Goal: Use online tool/utility: Utilize a website feature to perform a specific function

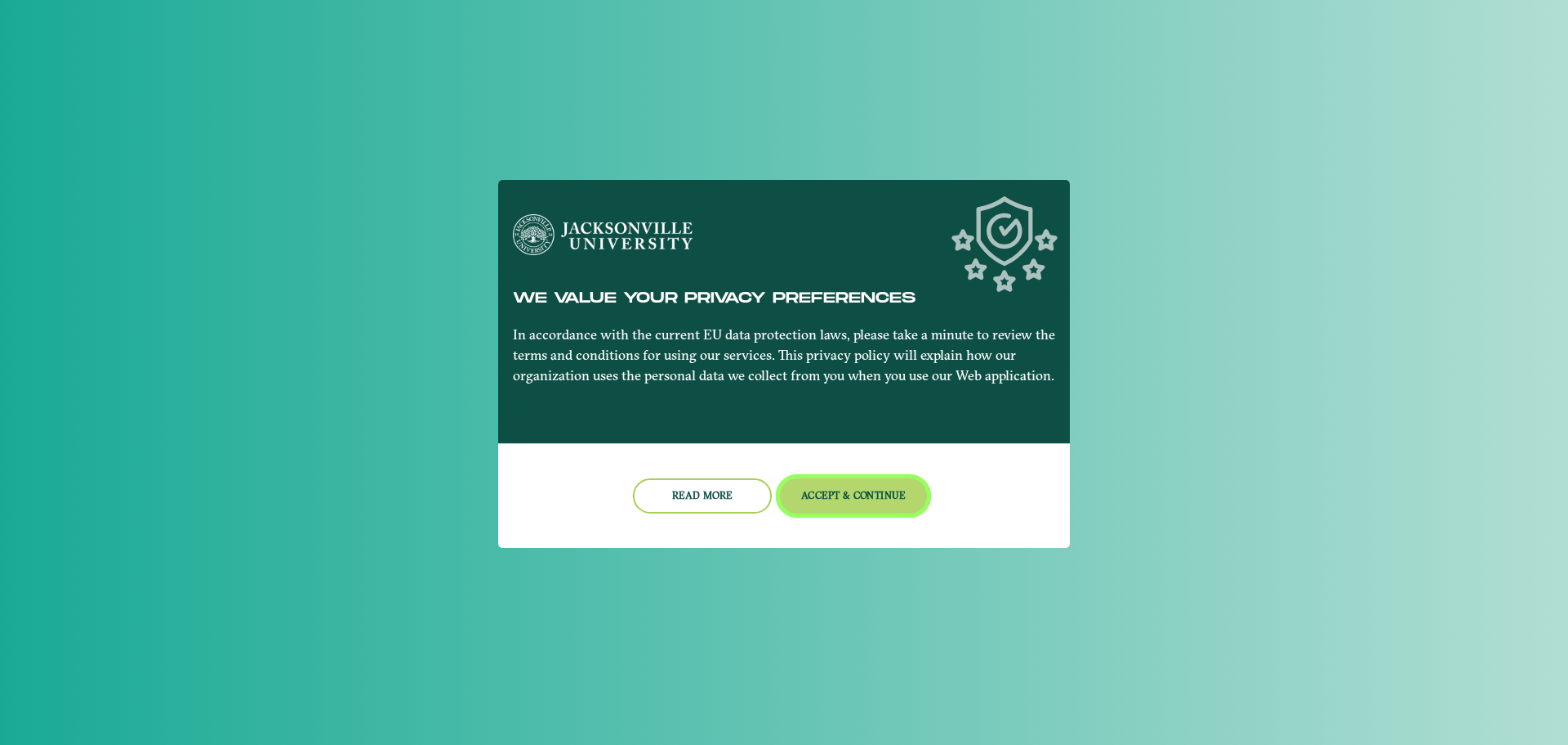
click at [838, 489] on button "Accept & Continue" at bounding box center [854, 495] width 148 height 35
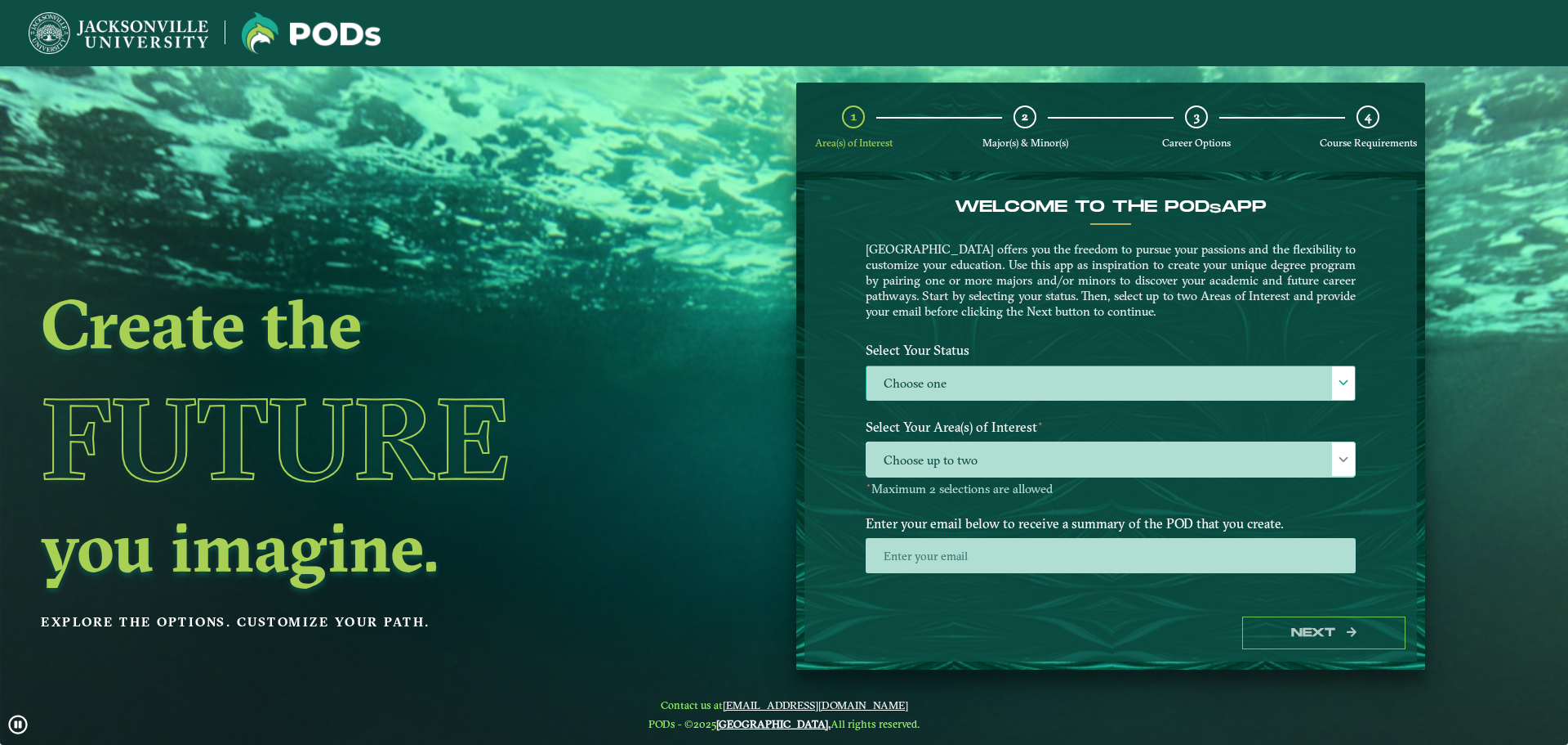
click at [1101, 374] on label "Choose one" at bounding box center [1110, 384] width 489 height 35
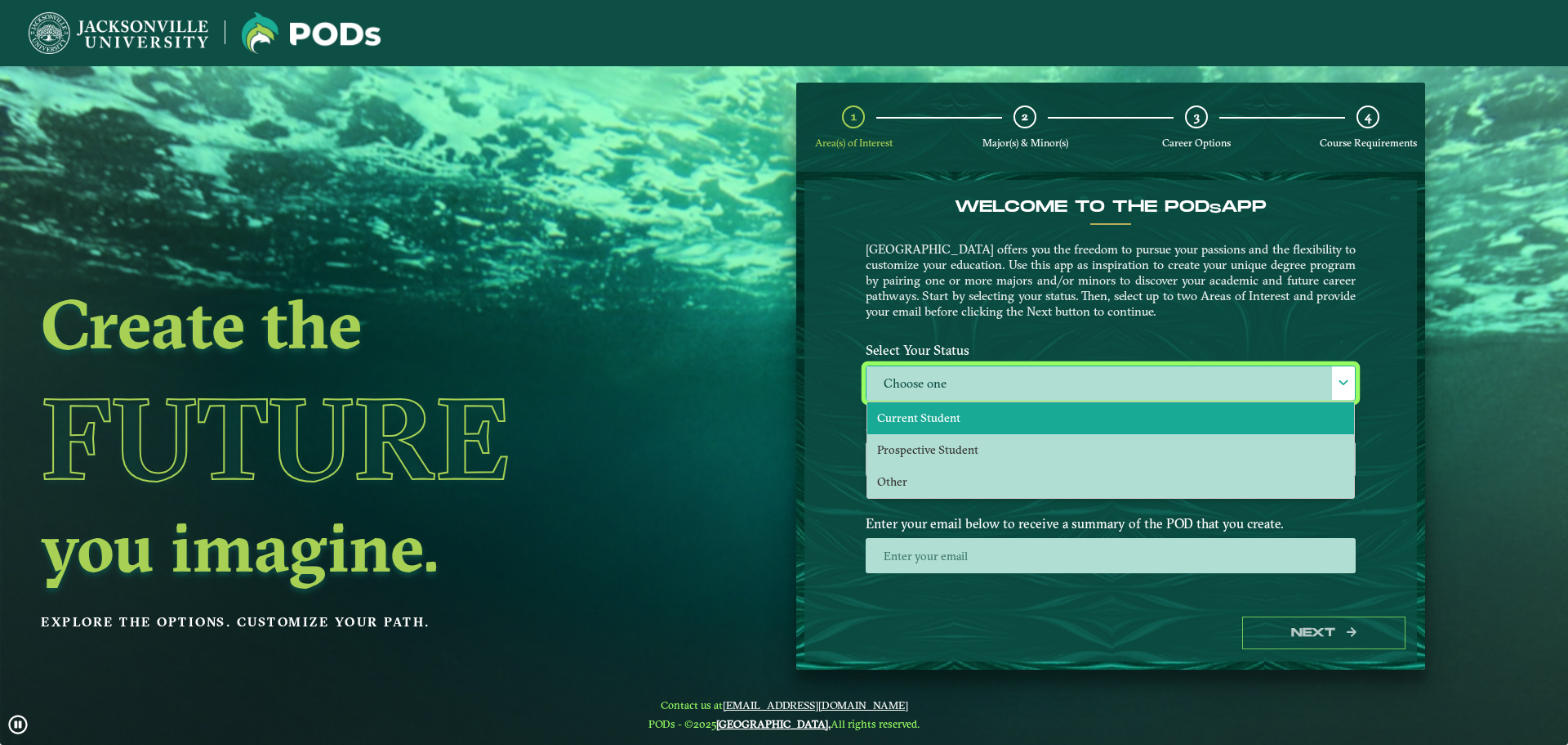
click at [988, 417] on li "Current Student" at bounding box center [1110, 417] width 487 height 32
select select "[object Object]"
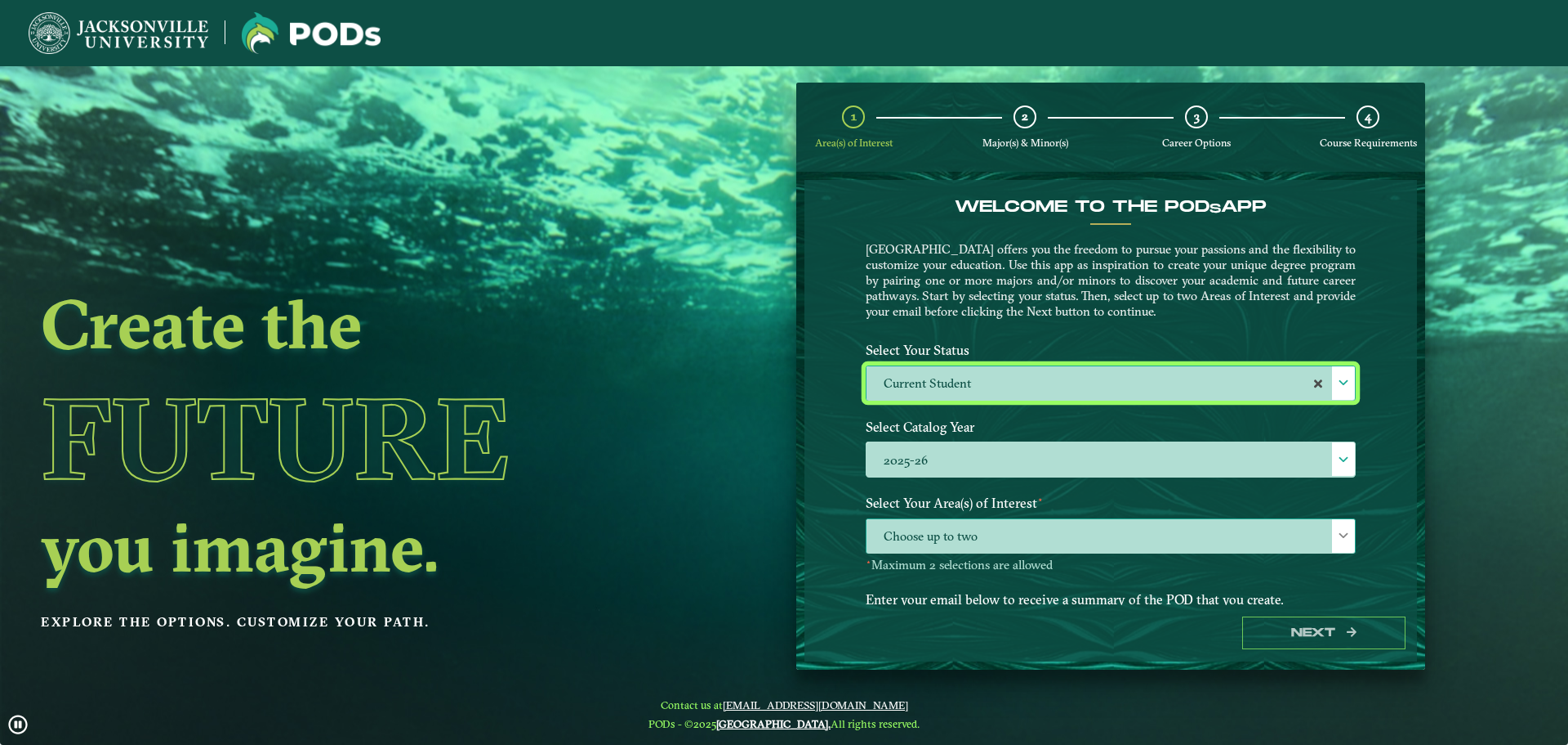
click at [1045, 543] on span "Choose up to two" at bounding box center [1110, 537] width 489 height 35
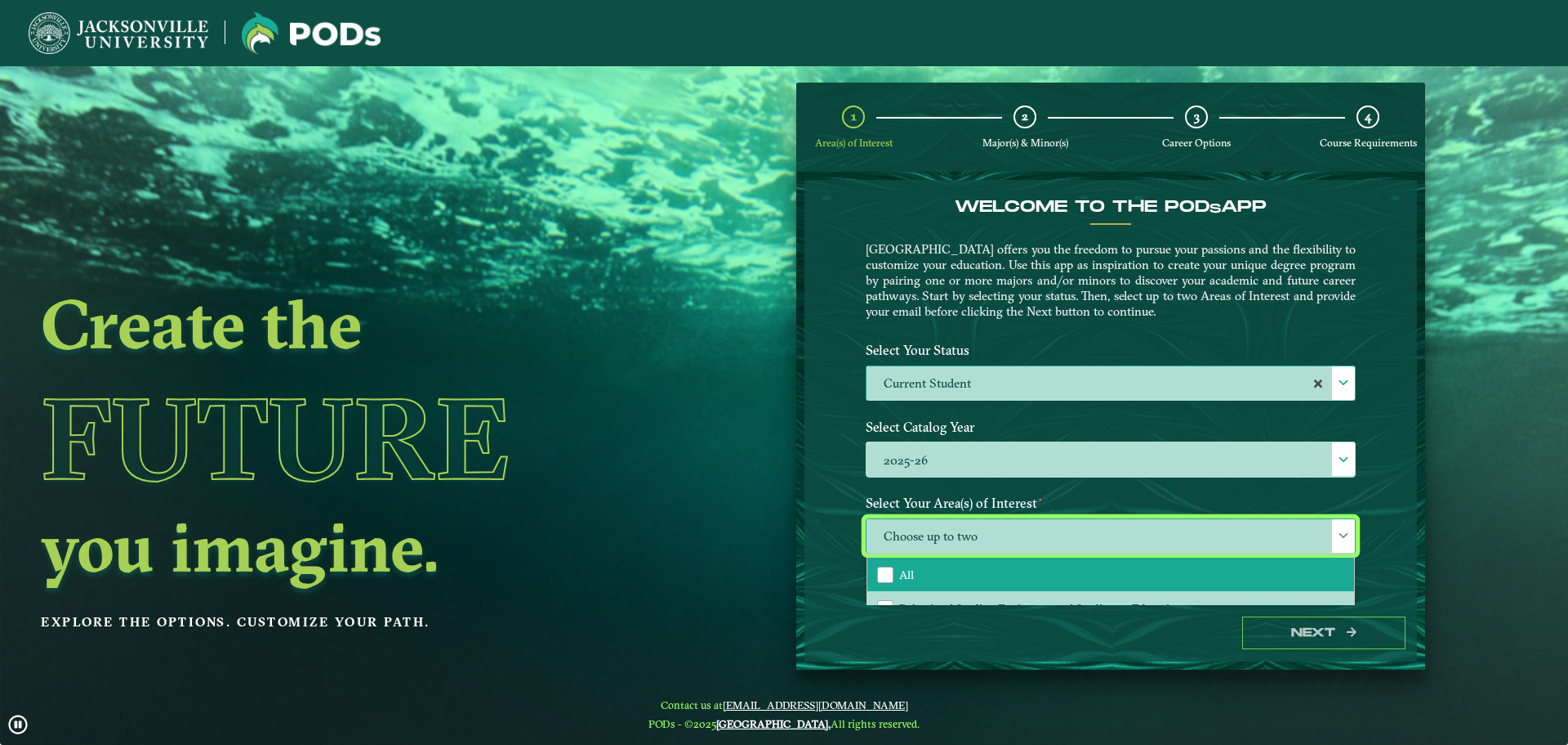
click at [991, 573] on li "All" at bounding box center [1110, 574] width 487 height 34
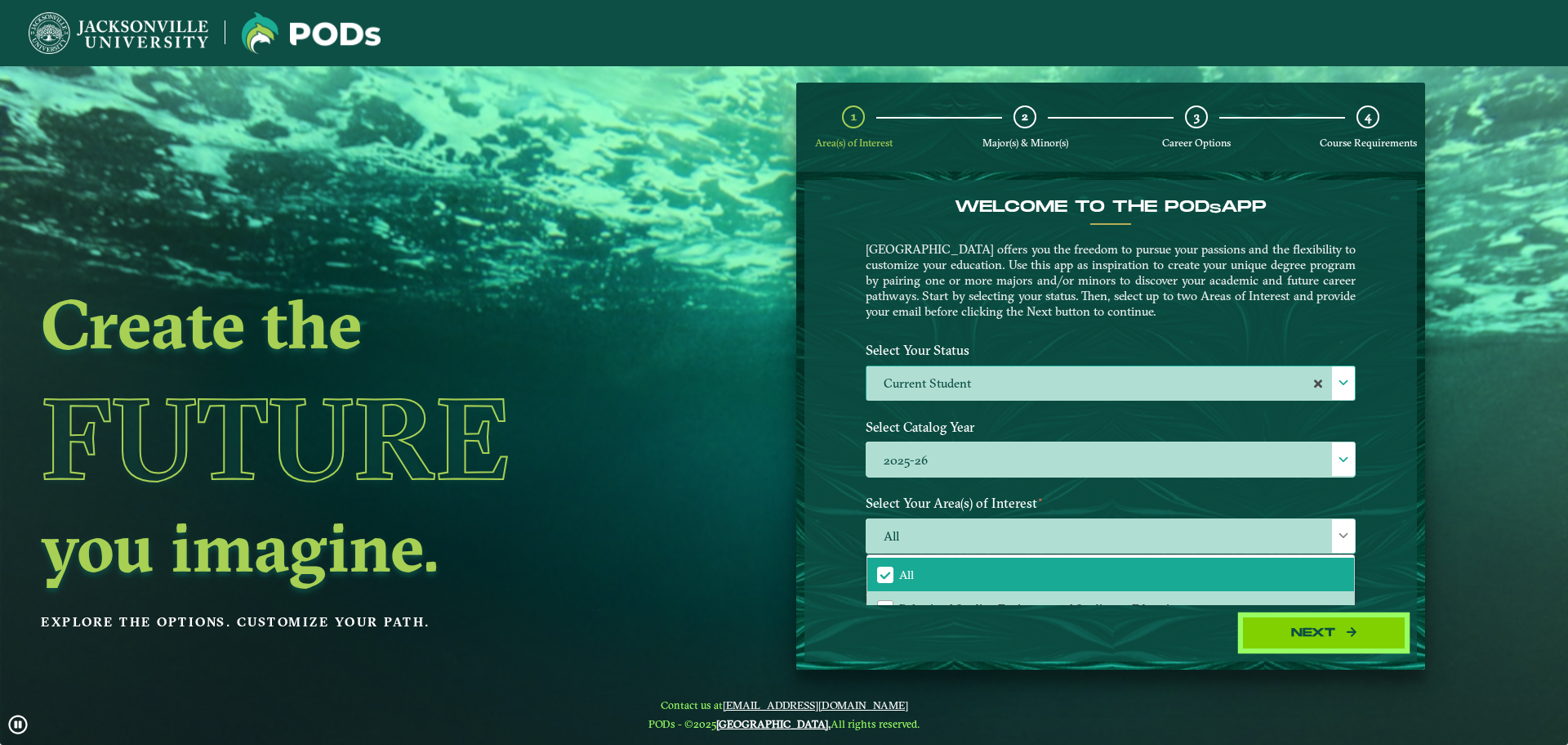
click at [1364, 626] on button "Next" at bounding box center [1324, 633] width 163 height 34
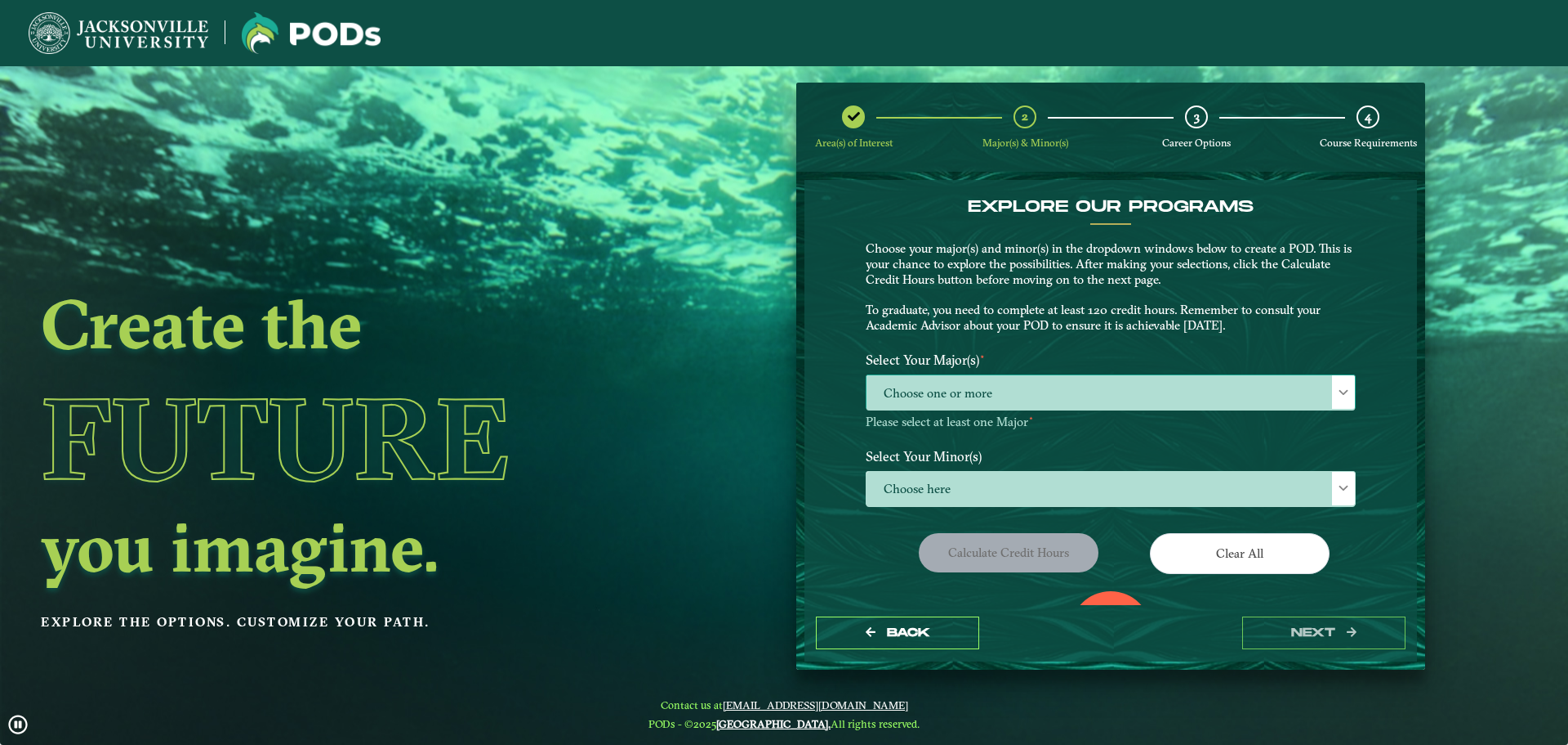
click at [1082, 394] on span "Choose one or more" at bounding box center [1110, 393] width 489 height 35
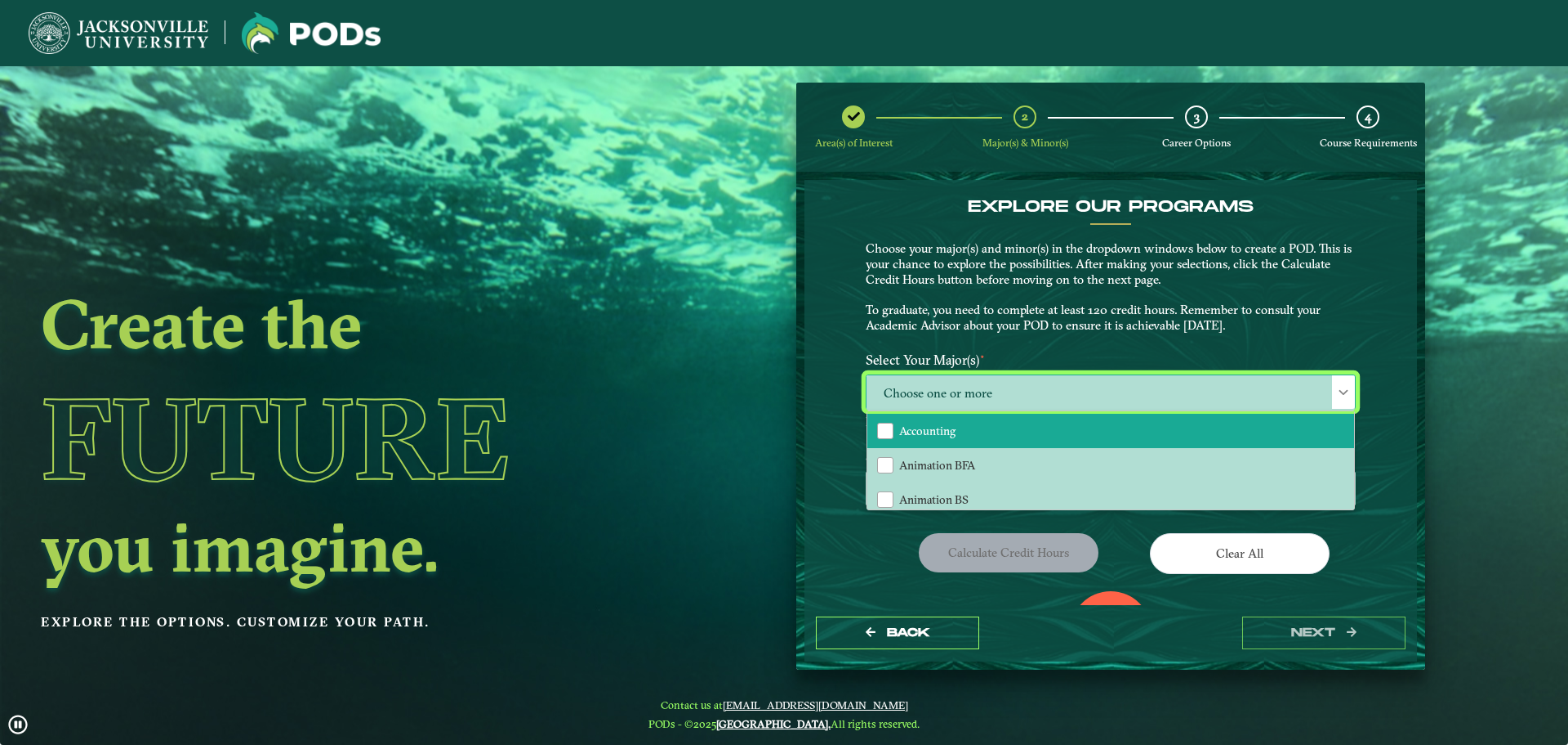
click at [1088, 429] on li "Accounting" at bounding box center [1110, 430] width 487 height 34
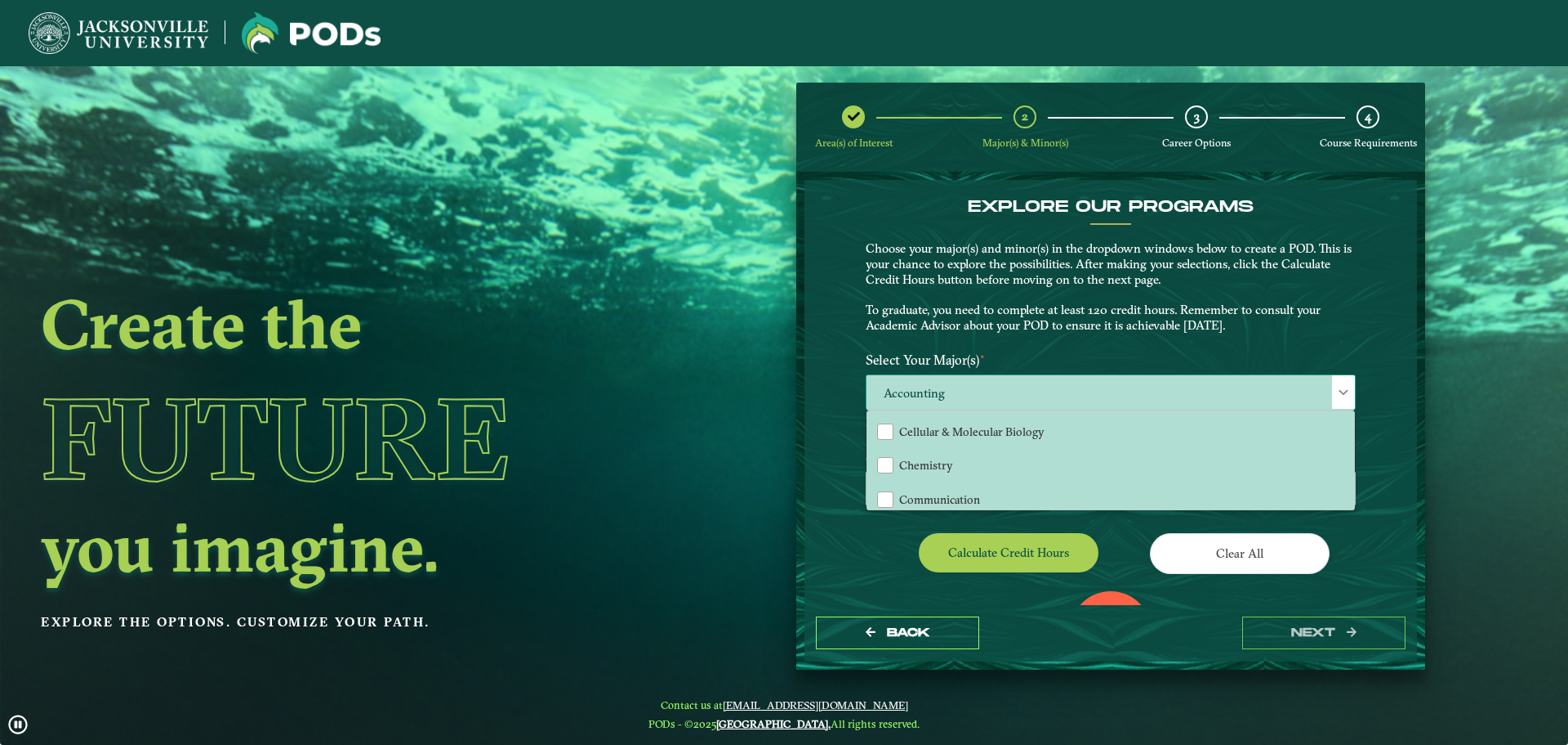
scroll to position [491, 0]
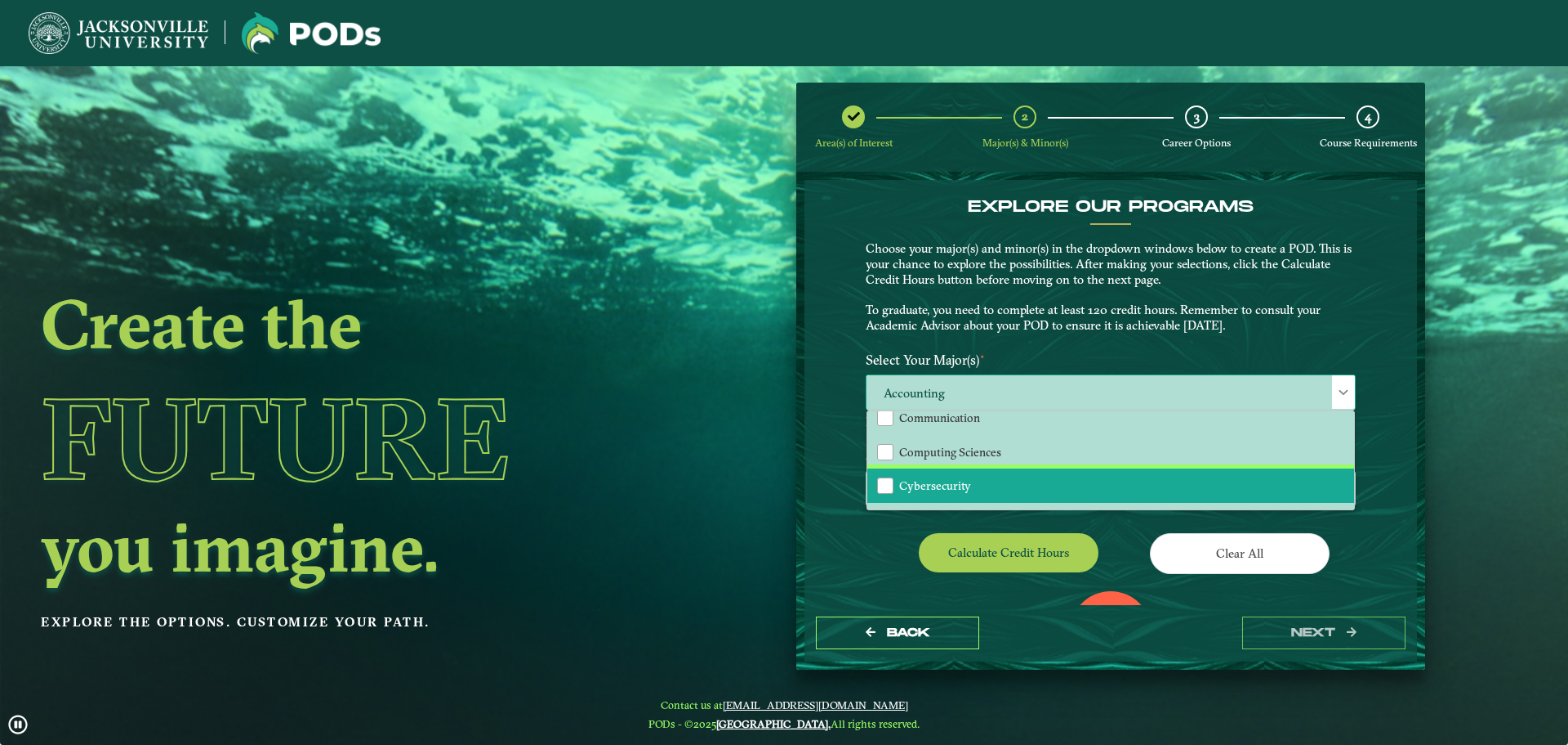
click at [990, 484] on li "Cybersecurity" at bounding box center [1110, 484] width 487 height 34
click at [905, 534] on div "Calculate credit hours" at bounding box center [982, 556] width 258 height 46
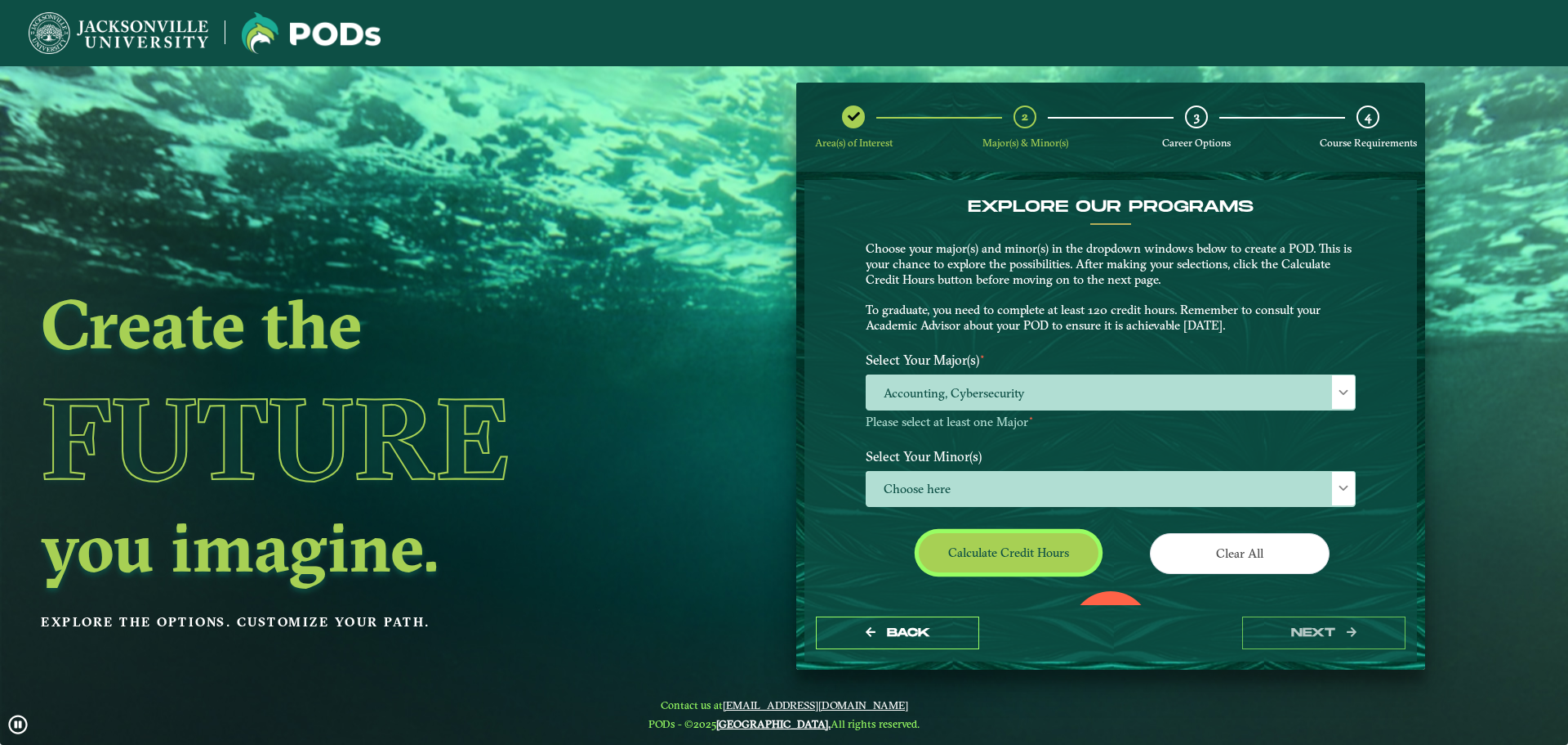
click at [1036, 557] on button "Calculate credit hours" at bounding box center [1009, 552] width 180 height 39
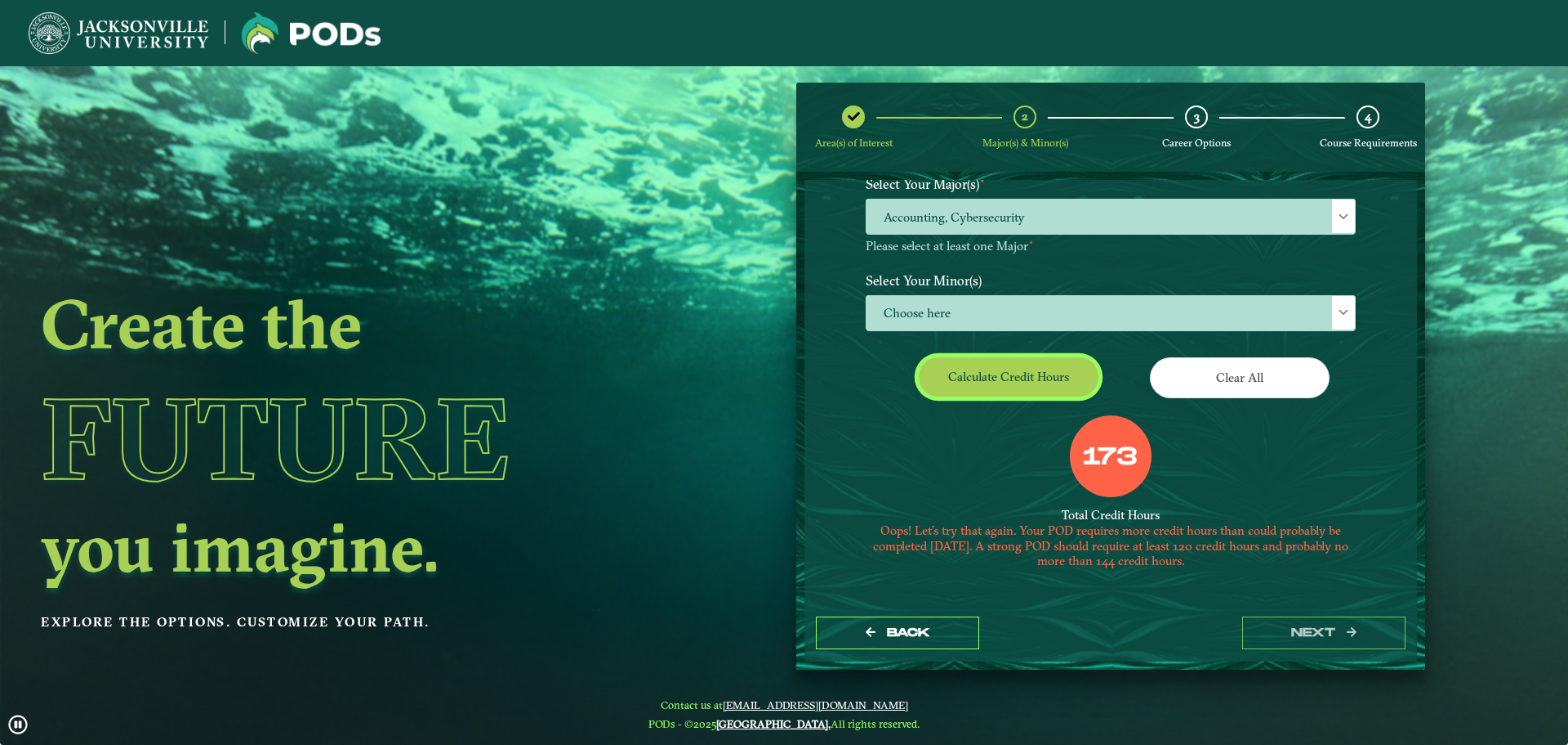
scroll to position [183, 0]
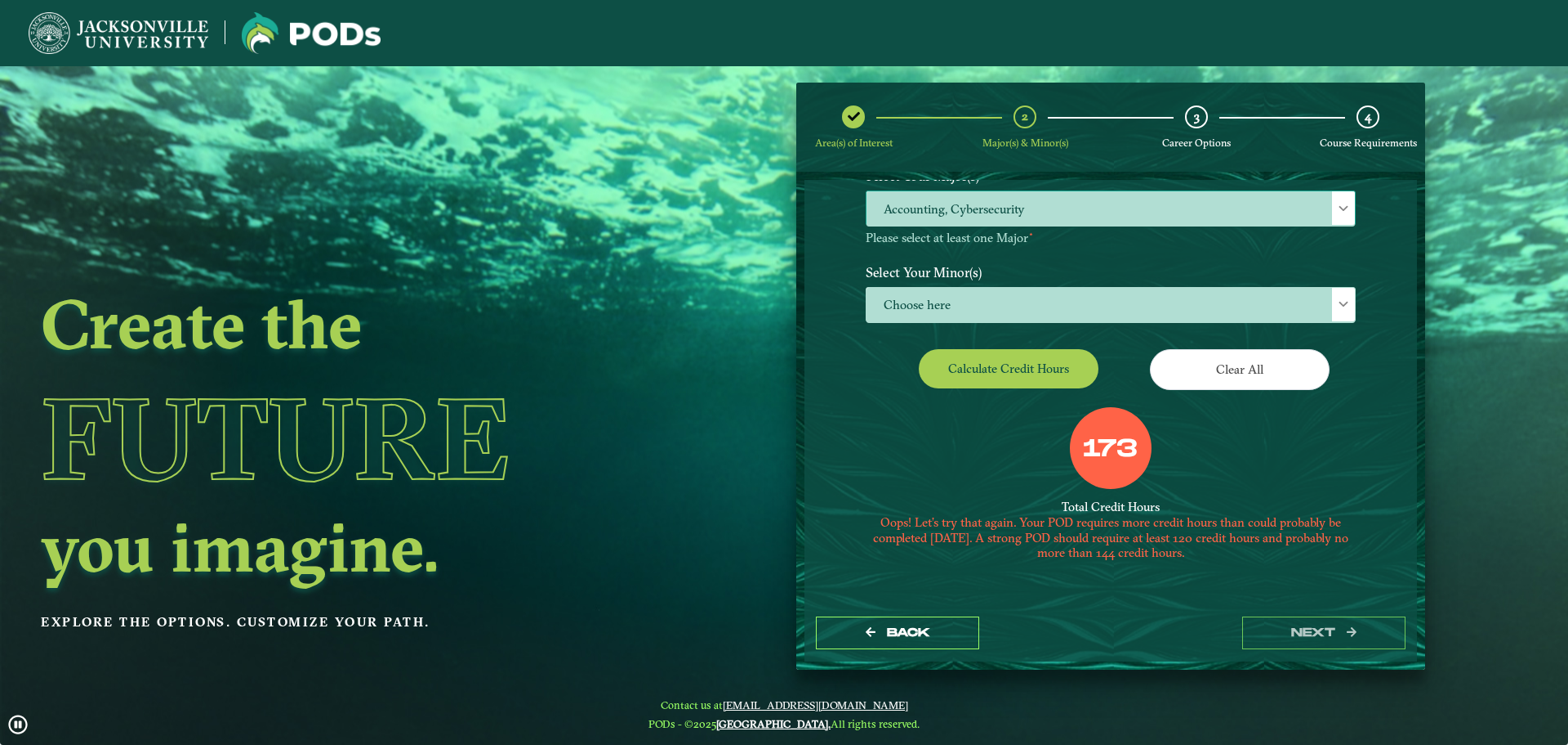
click at [1172, 207] on span "Accounting, Cybersecurity" at bounding box center [1110, 208] width 489 height 35
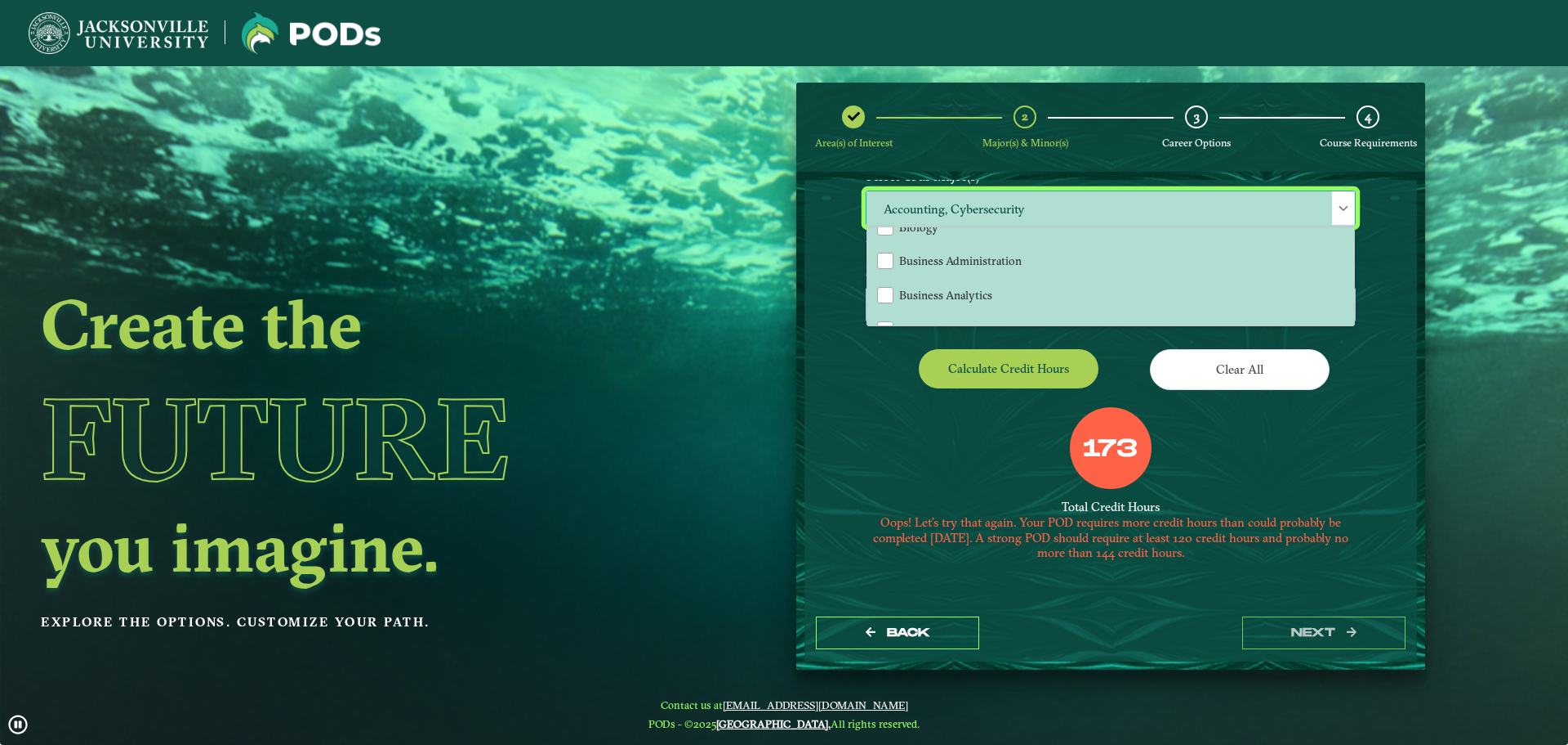
scroll to position [491, 0]
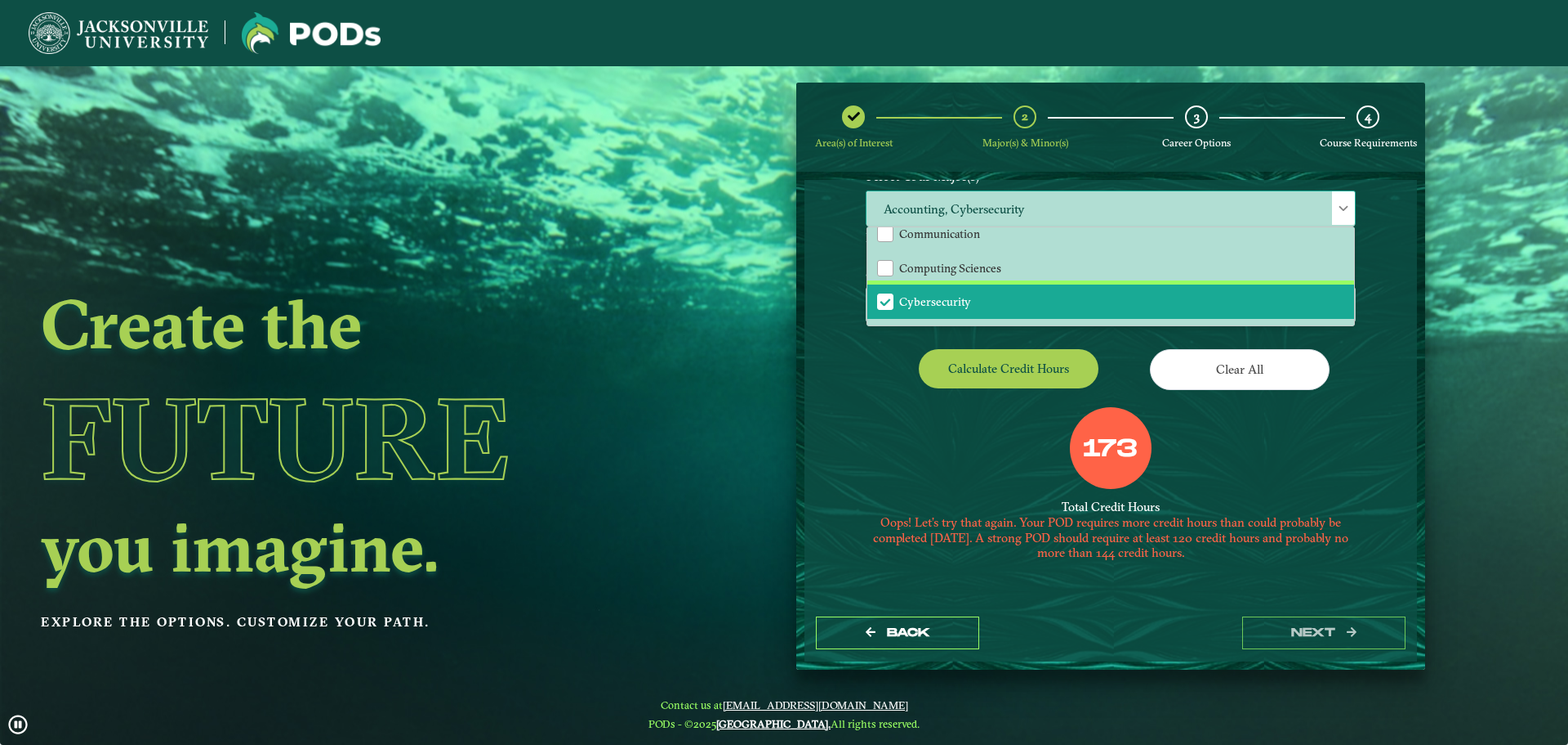
click at [881, 297] on span "Cybersecurity" at bounding box center [886, 302] width 15 height 15
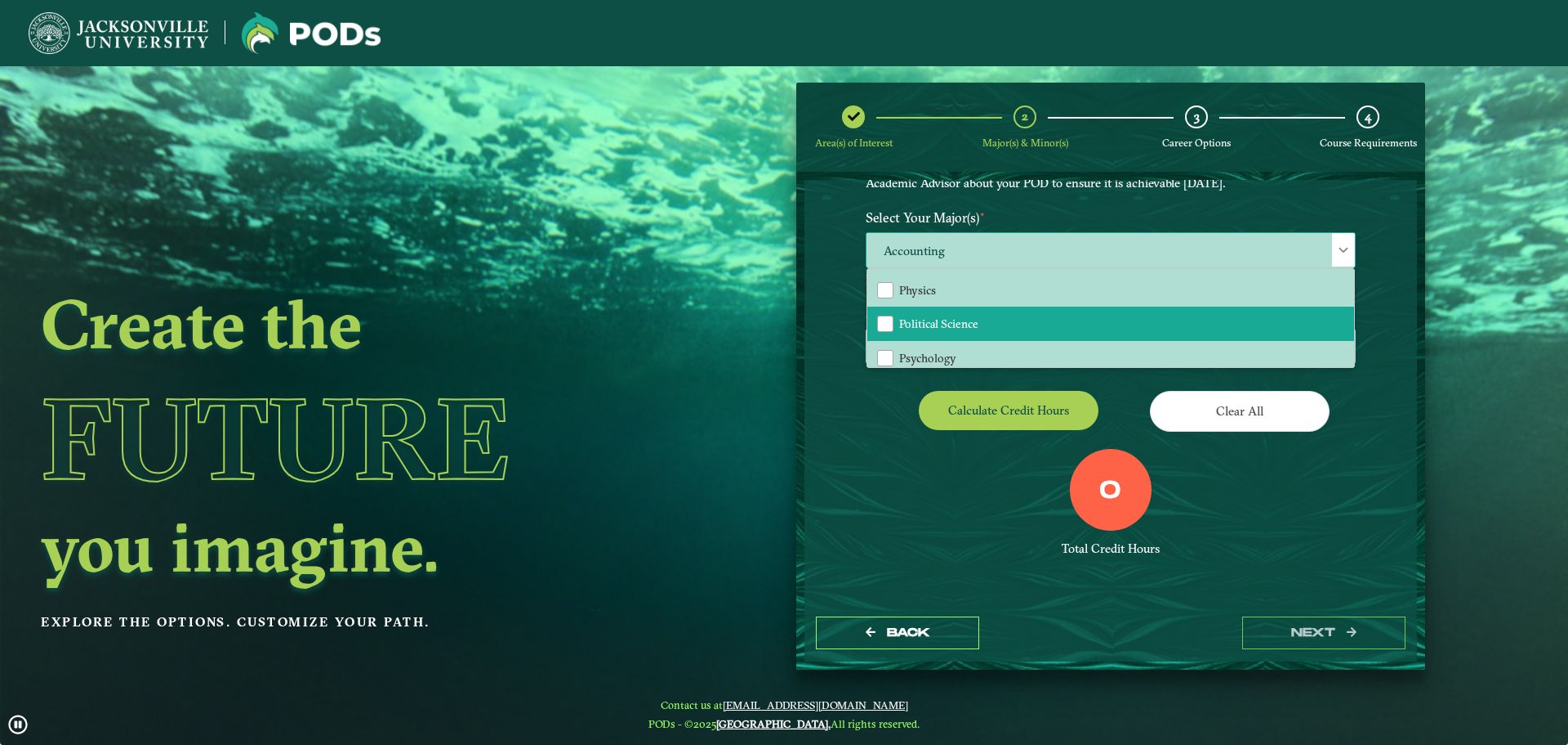
scroll to position [1440, 0]
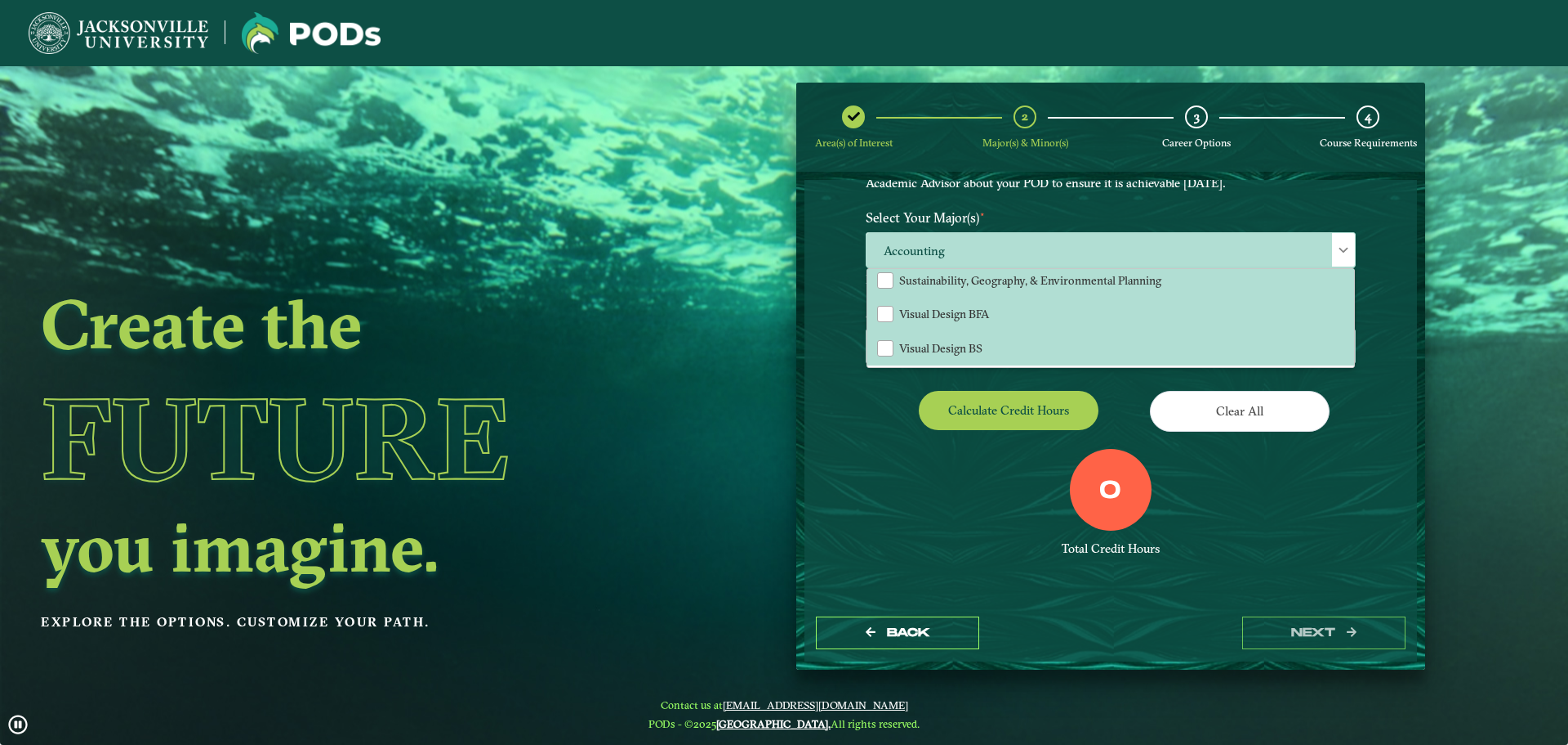
click at [1383, 327] on div "EXPLORE OUR PROGRAMS Choose your major(s) and minor(s) in the dropdown windows …" at bounding box center [1111, 392] width 613 height 424
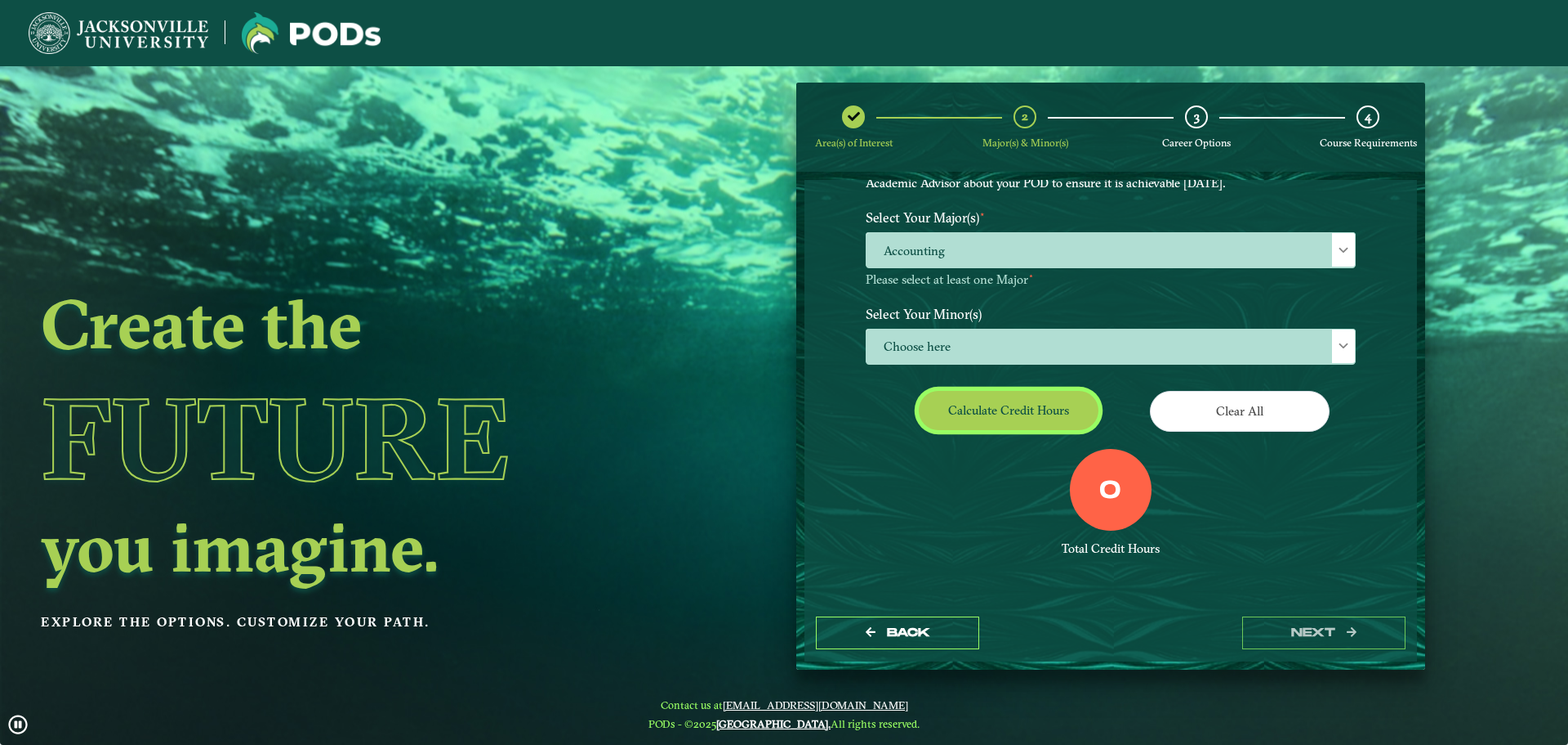
click at [985, 416] on button "Calculate credit hours" at bounding box center [1009, 410] width 180 height 39
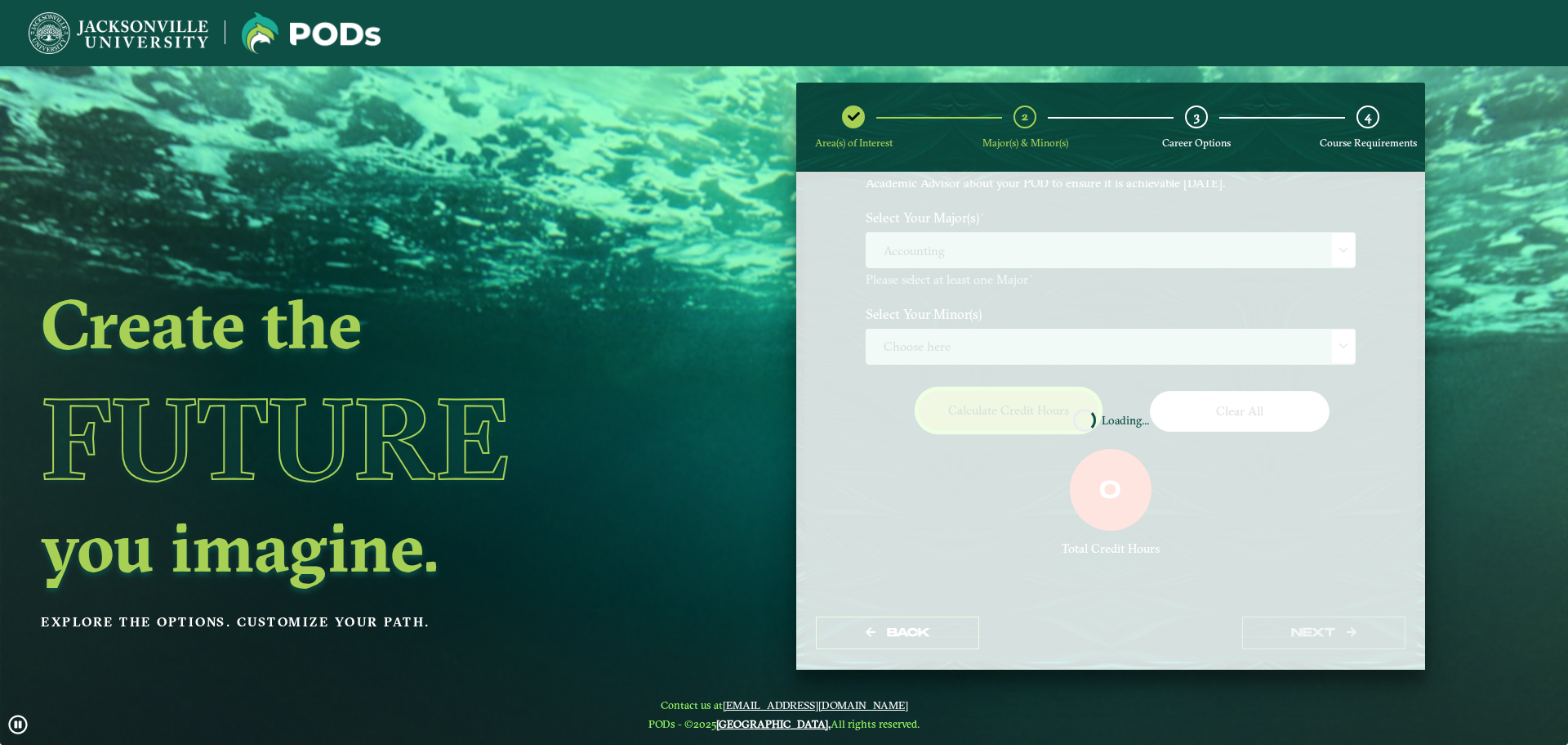
scroll to position [94, 0]
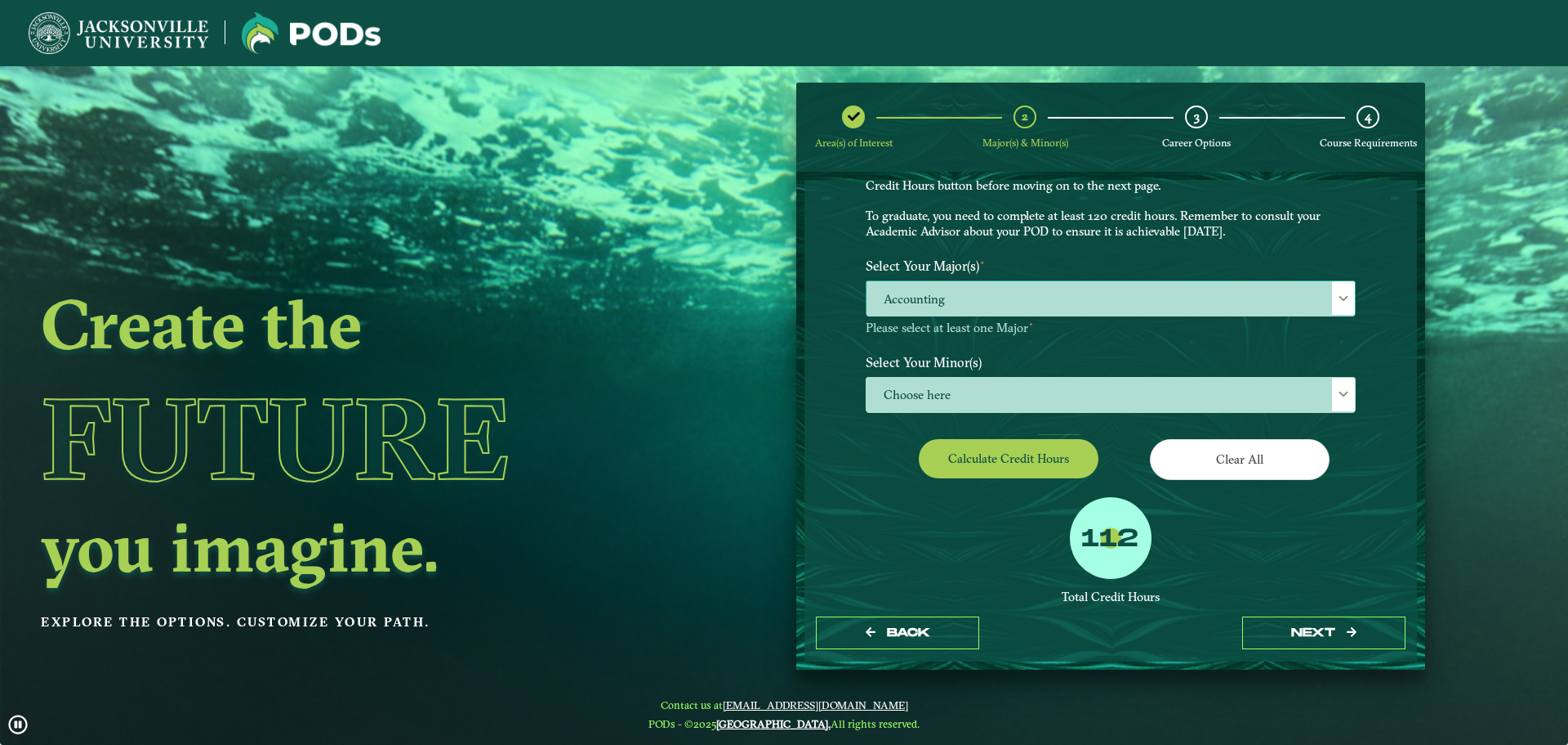
click at [971, 300] on span "Accounting" at bounding box center [1110, 298] width 489 height 35
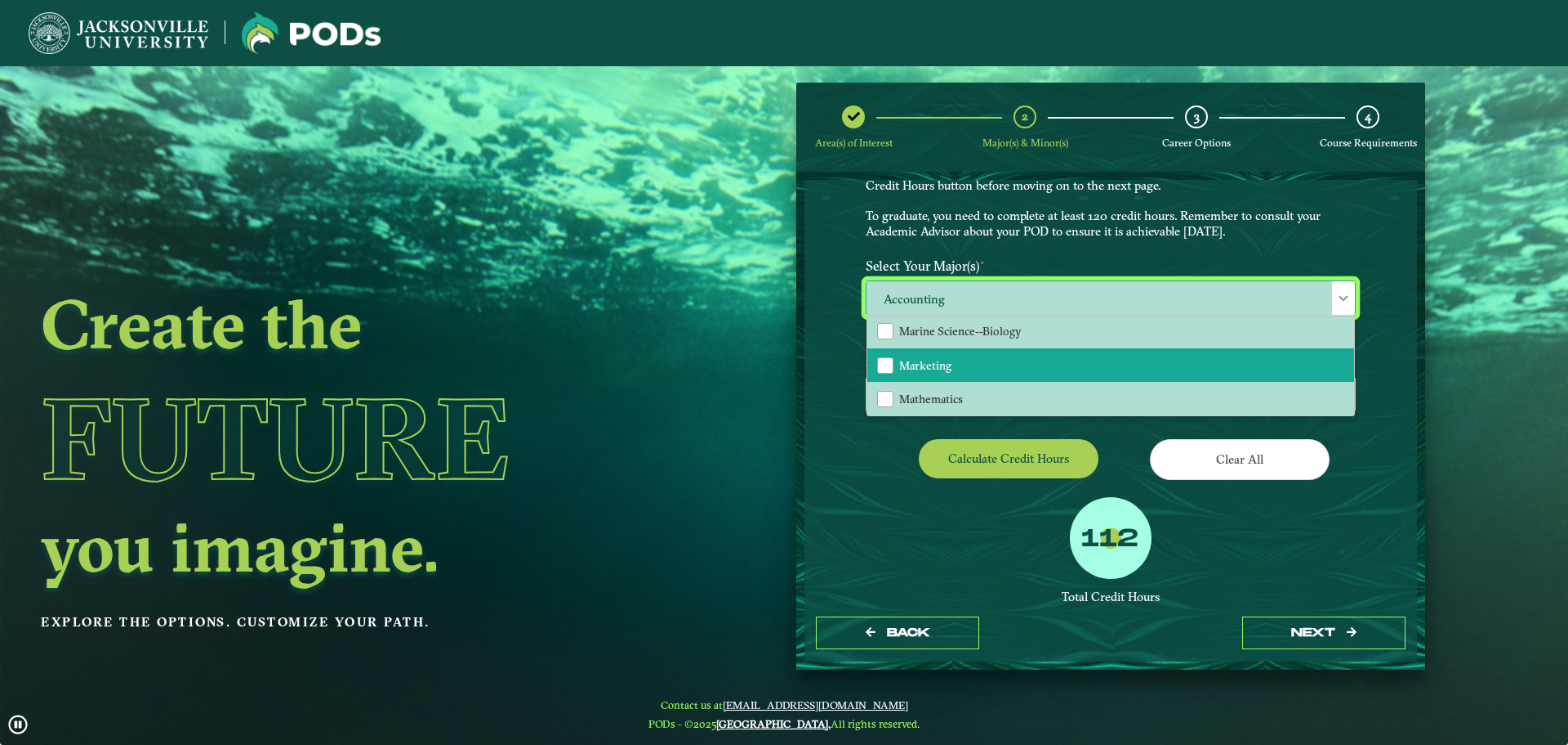
scroll to position [981, 0]
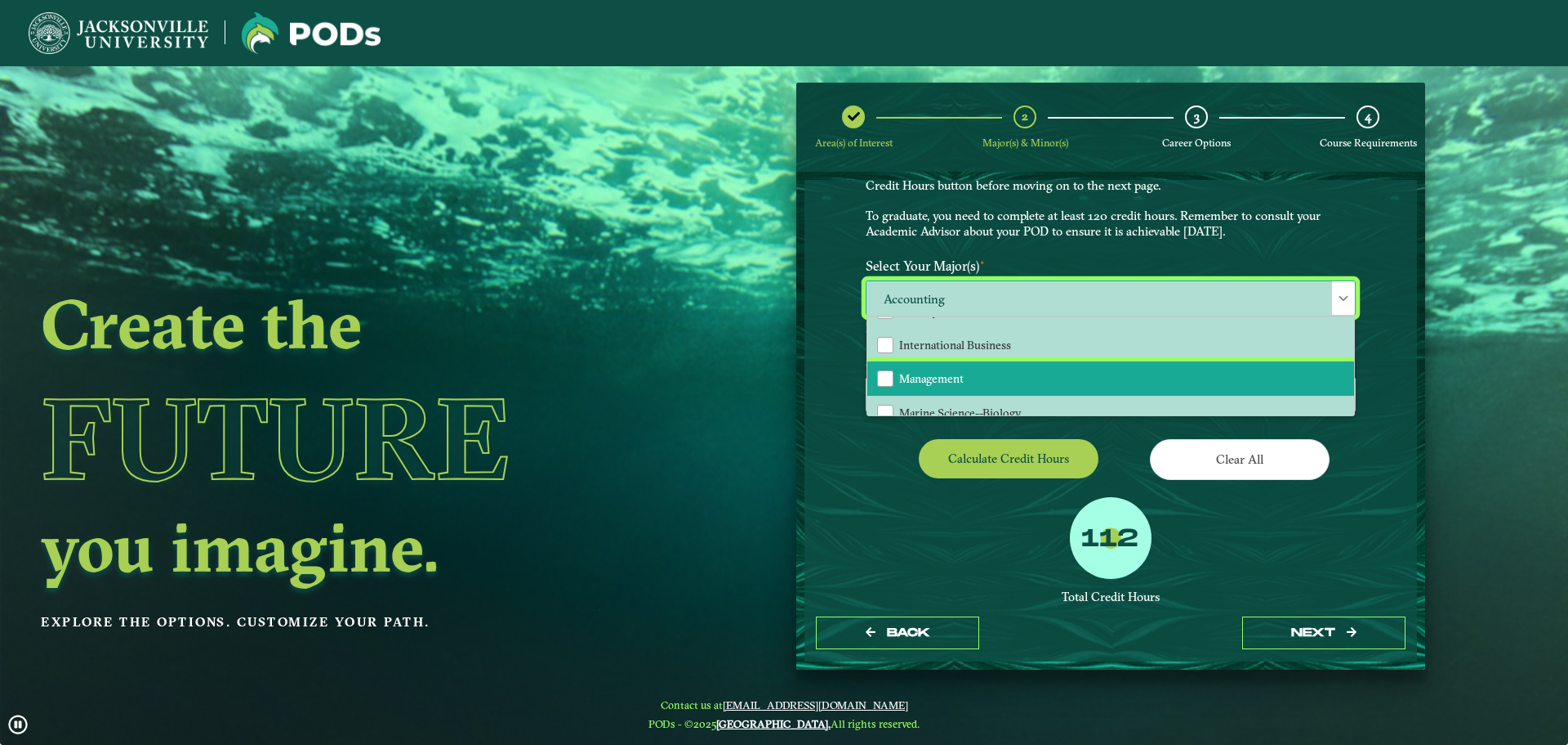
click at [959, 378] on span "Management" at bounding box center [932, 378] width 64 height 15
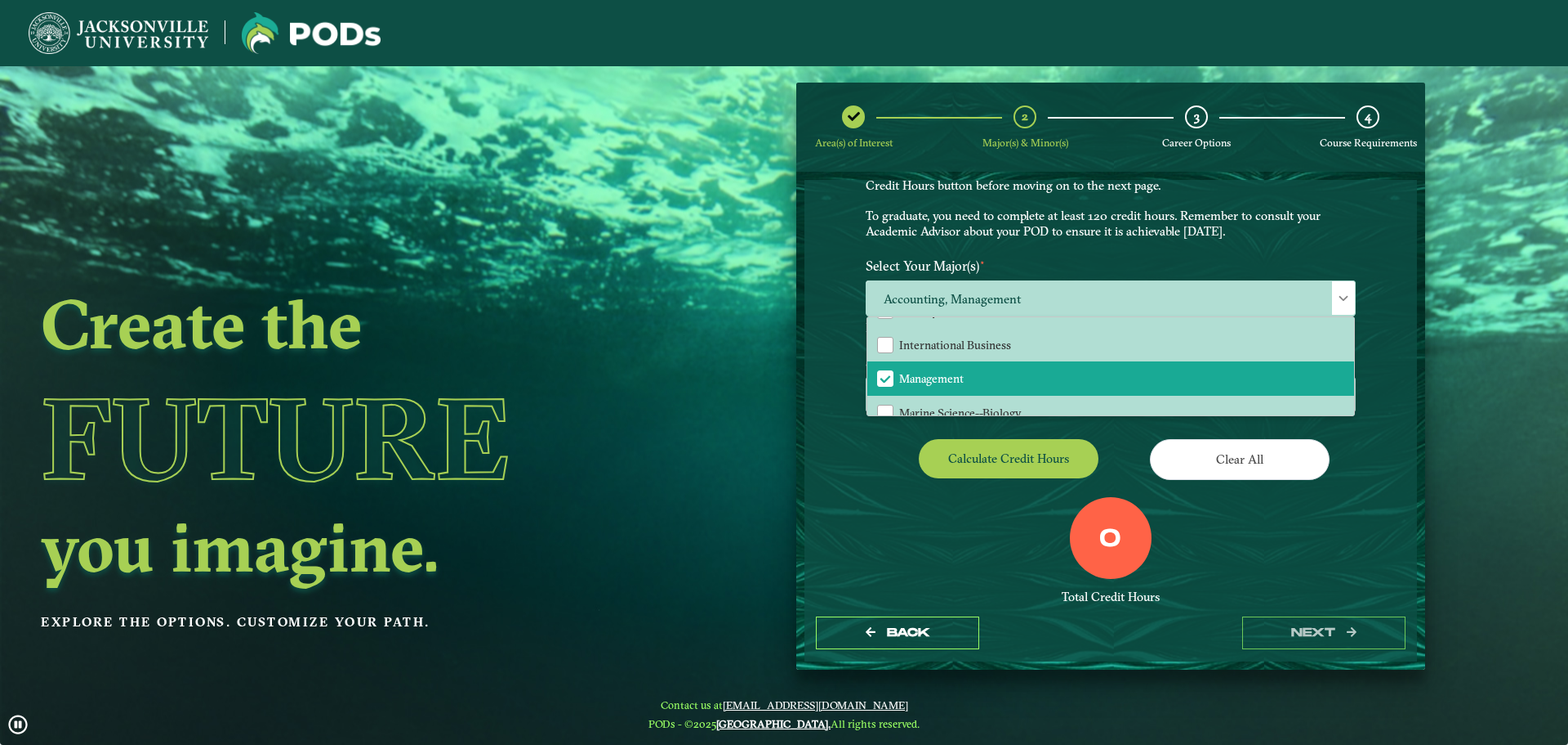
drag, startPoint x: 920, startPoint y: 518, endPoint x: 922, endPoint y: 510, distance: 8.2
click at [922, 513] on div "0 Total Credit Hours" at bounding box center [1110, 566] width 514 height 139
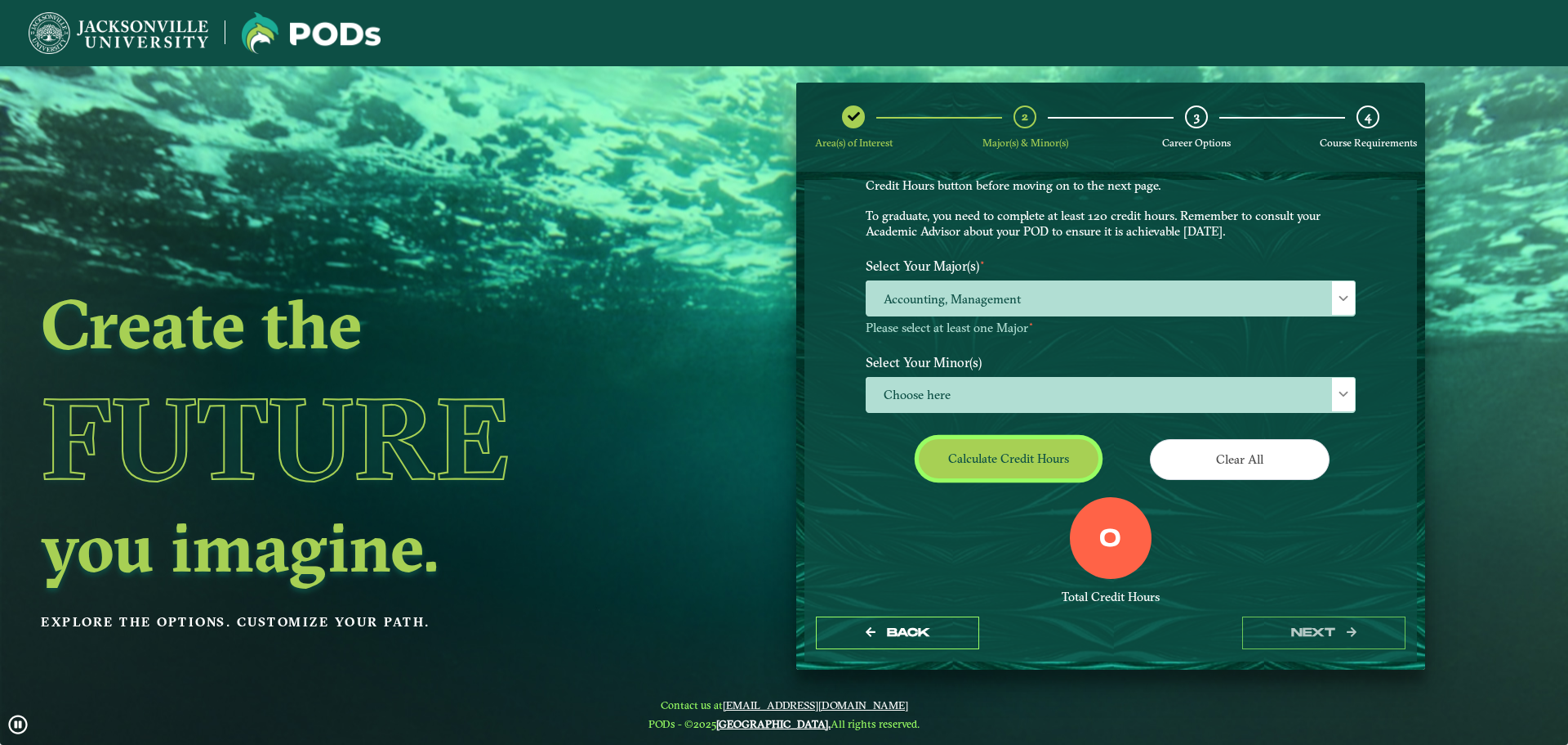
click at [984, 454] on button "Calculate credit hours" at bounding box center [1009, 458] width 180 height 39
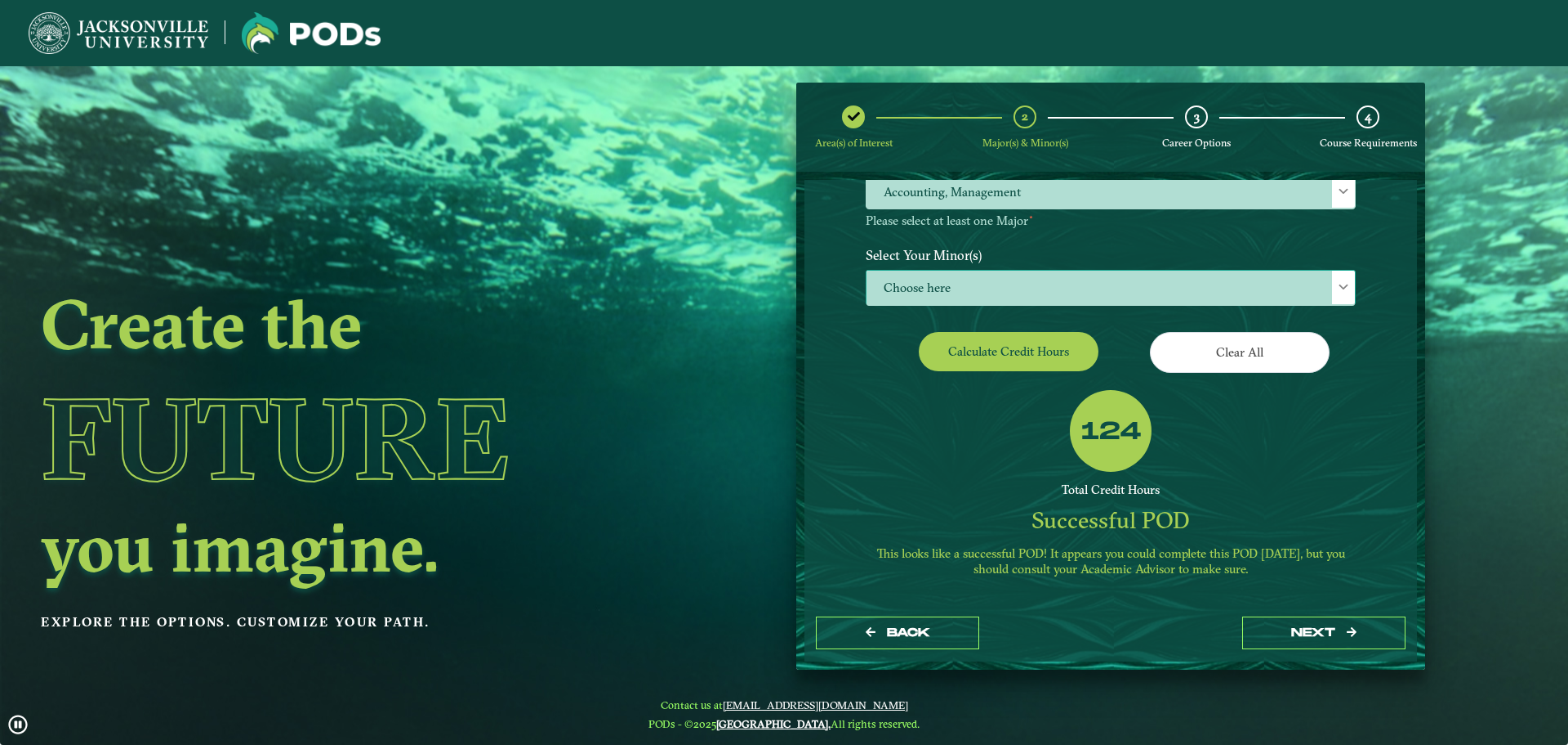
click at [1314, 287] on span "Choose here" at bounding box center [1110, 288] width 489 height 35
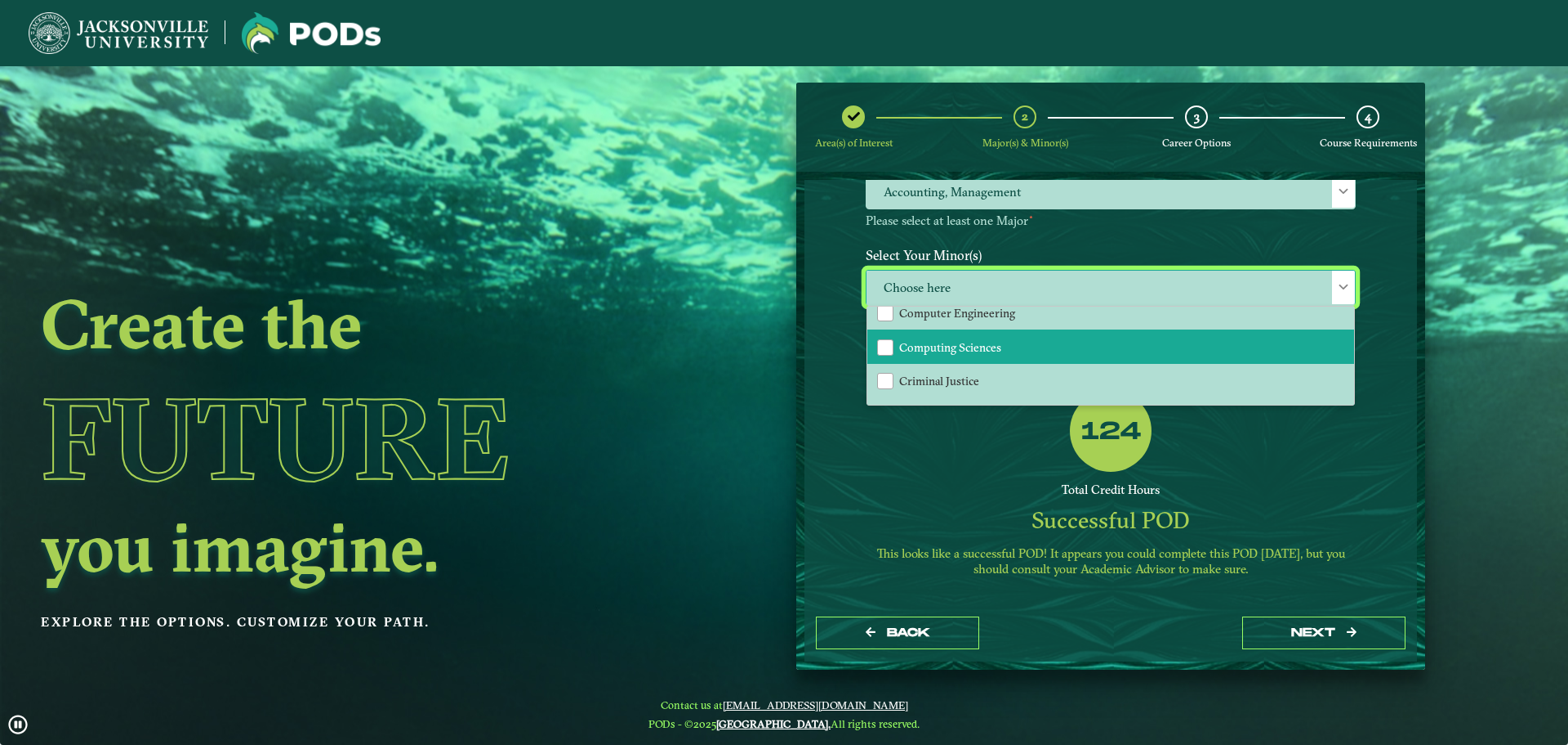
scroll to position [573, 0]
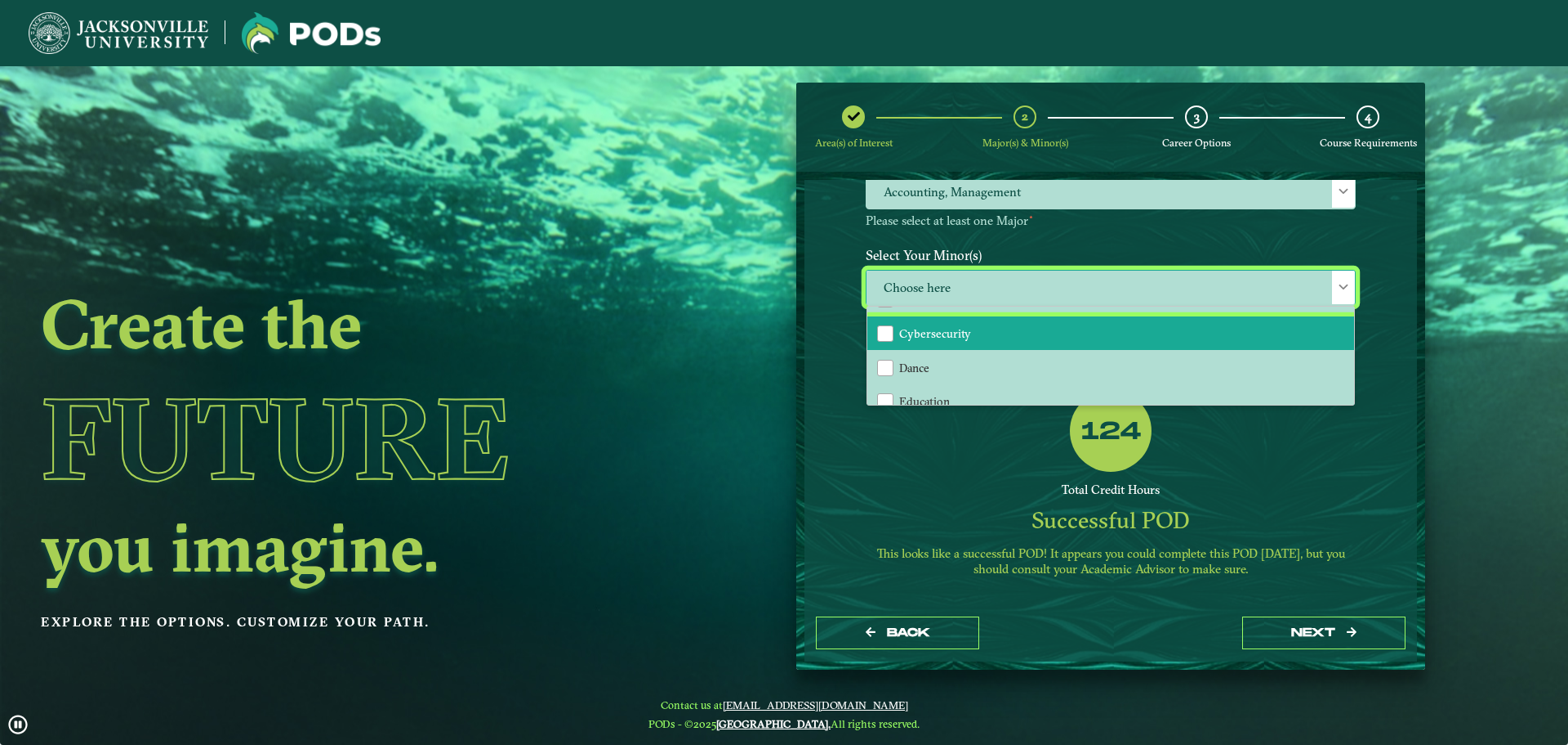
click at [936, 337] on span "Cybersecurity" at bounding box center [935, 333] width 72 height 15
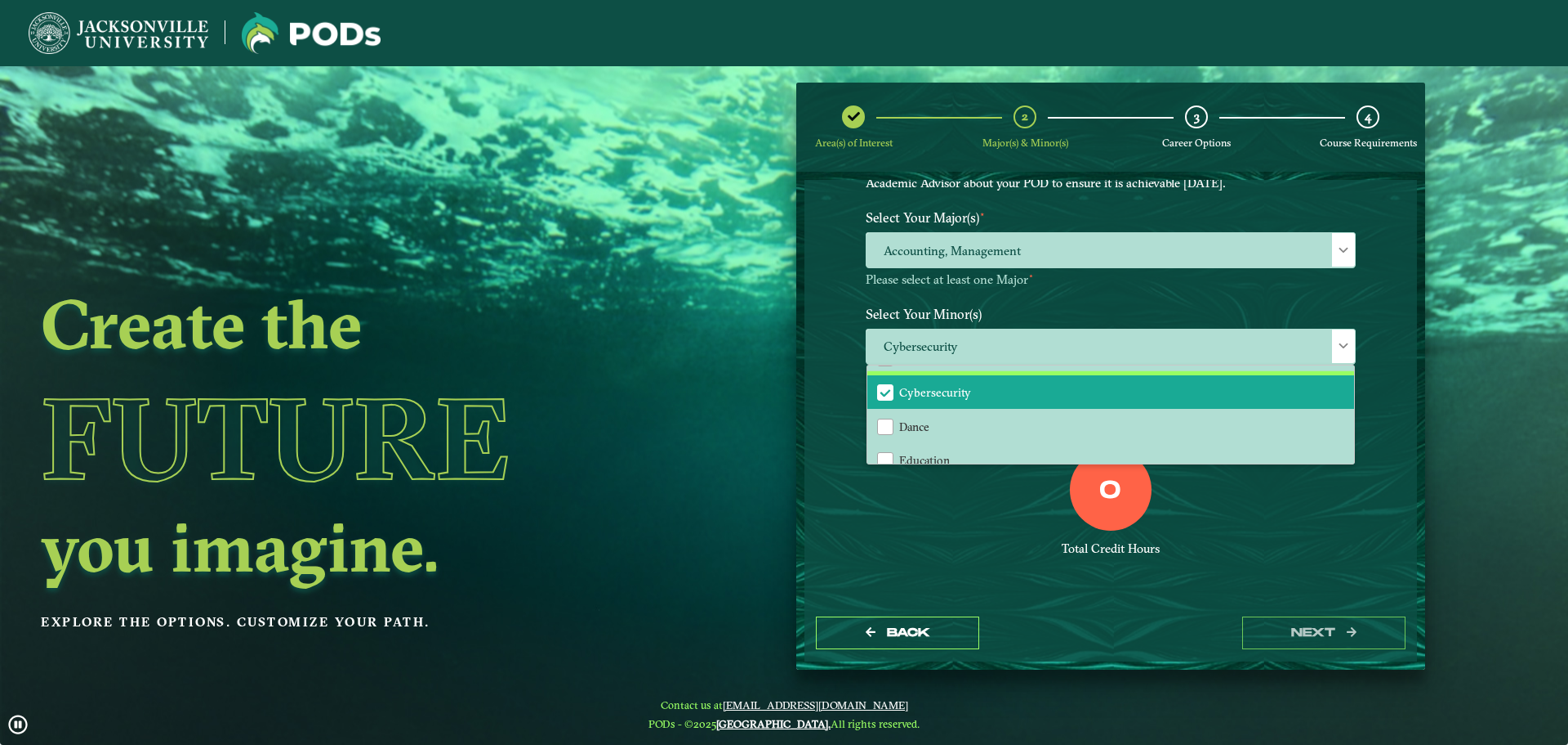
scroll to position [142, 0]
click at [955, 507] on div "0 Total Credit Hours" at bounding box center [1110, 517] width 514 height 139
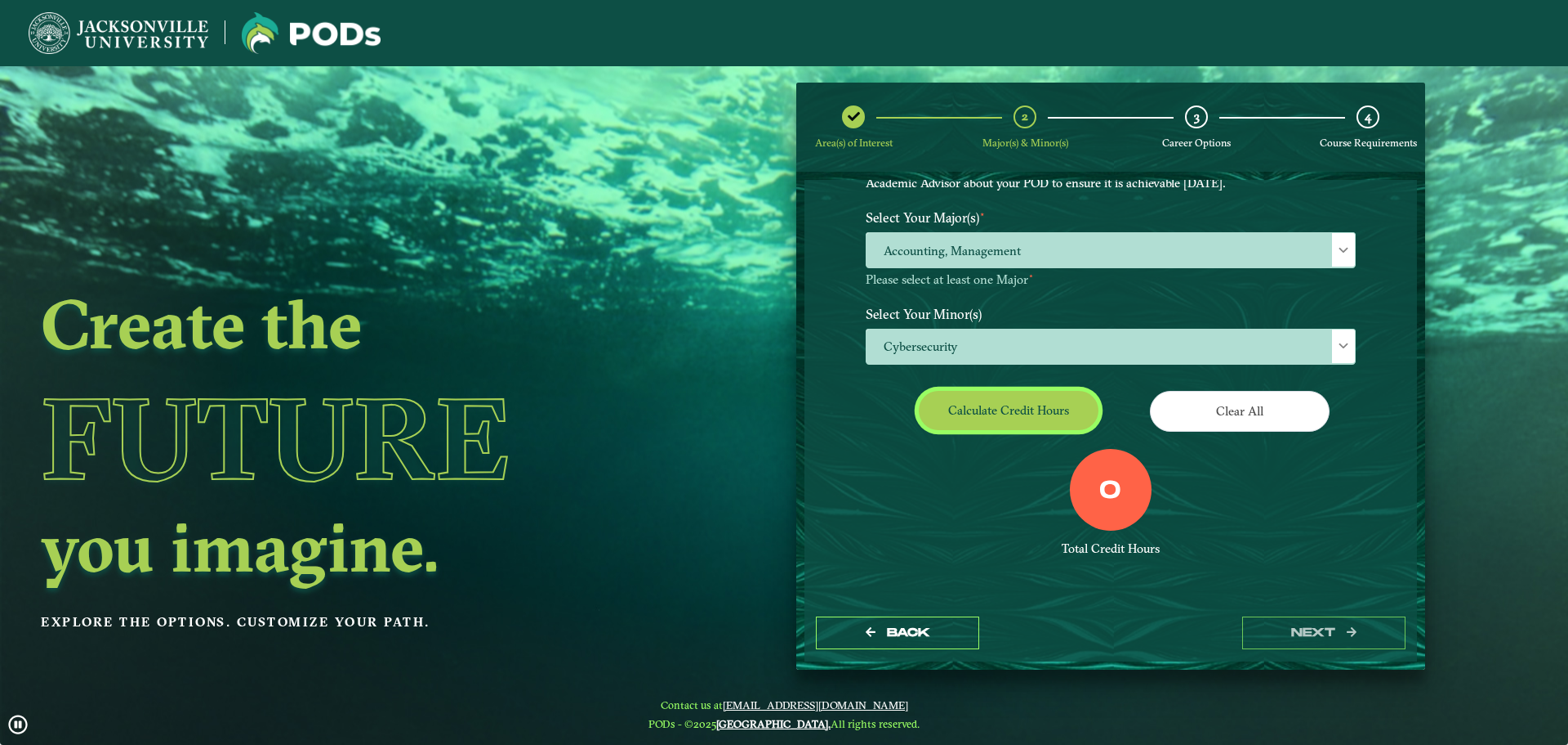
click at [957, 406] on button "Calculate credit hours" at bounding box center [1009, 410] width 180 height 39
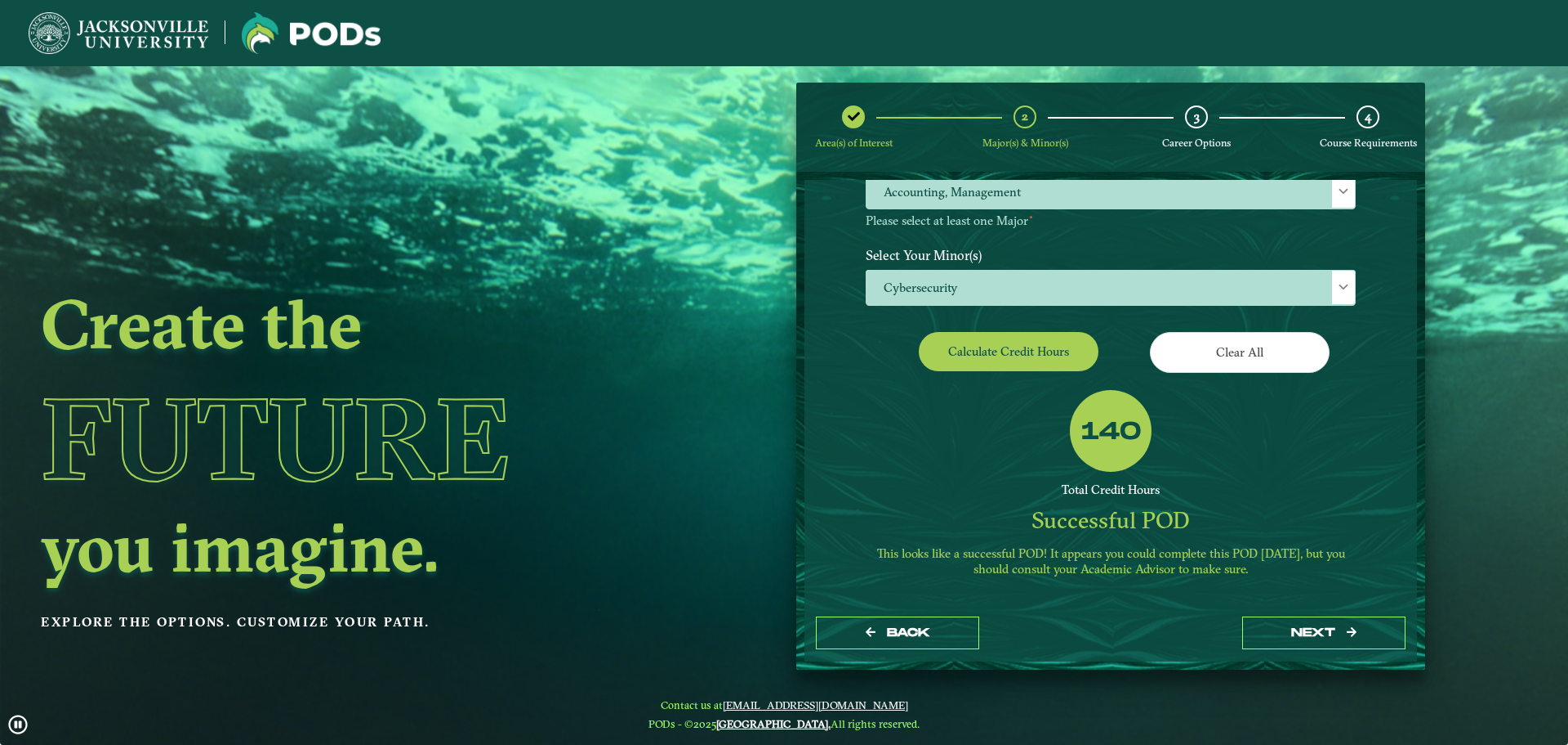
scroll to position [119, 0]
